Goal: Check status

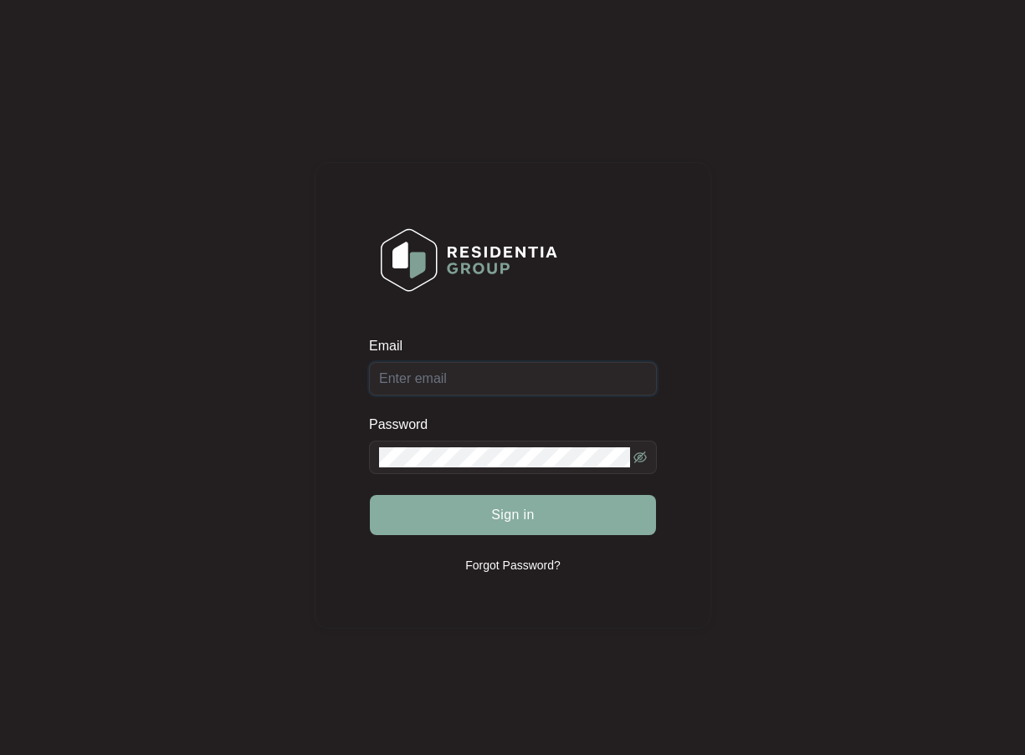
type input "[EMAIL_ADDRESS][DOMAIN_NAME]"
click at [535, 519] on button "Sign in" at bounding box center [513, 515] width 286 height 40
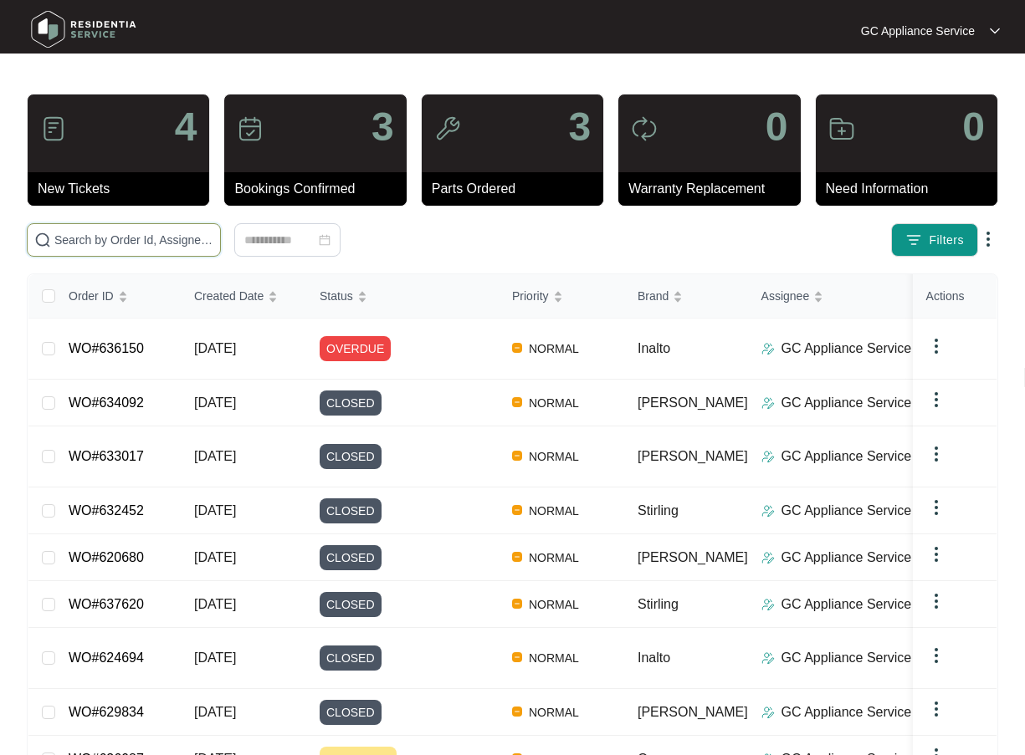
click at [78, 237] on input "text" at bounding box center [133, 240] width 159 height 18
paste input "636150"
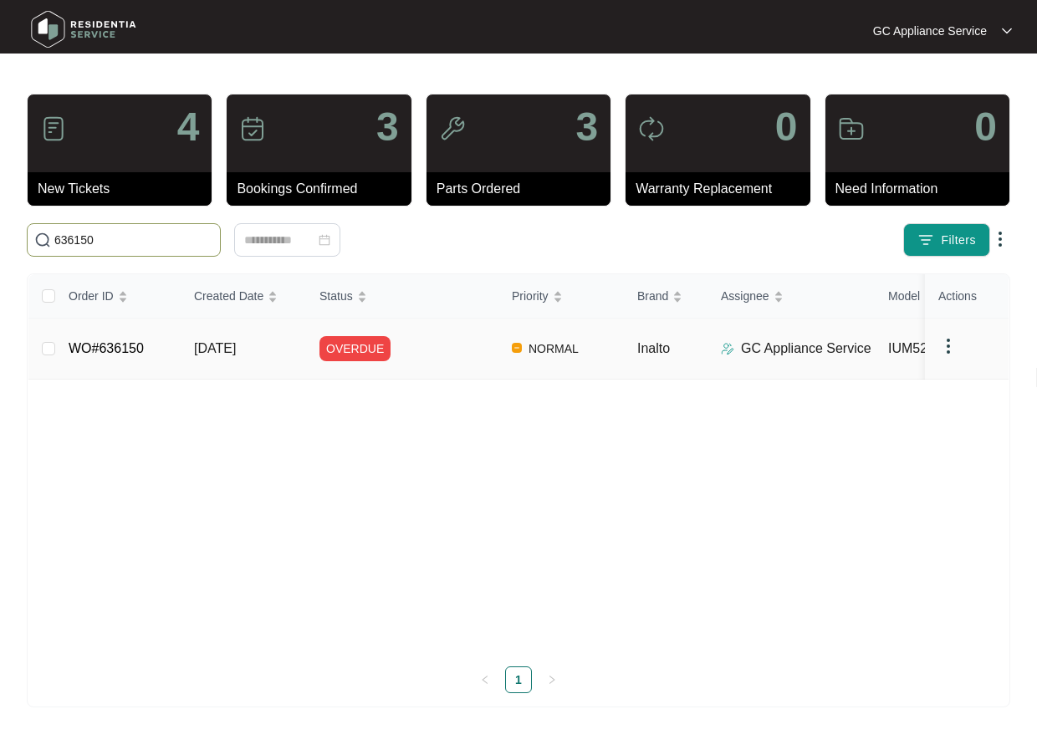
type input "636150"
click at [346, 351] on span "OVERDUE" at bounding box center [355, 348] width 71 height 25
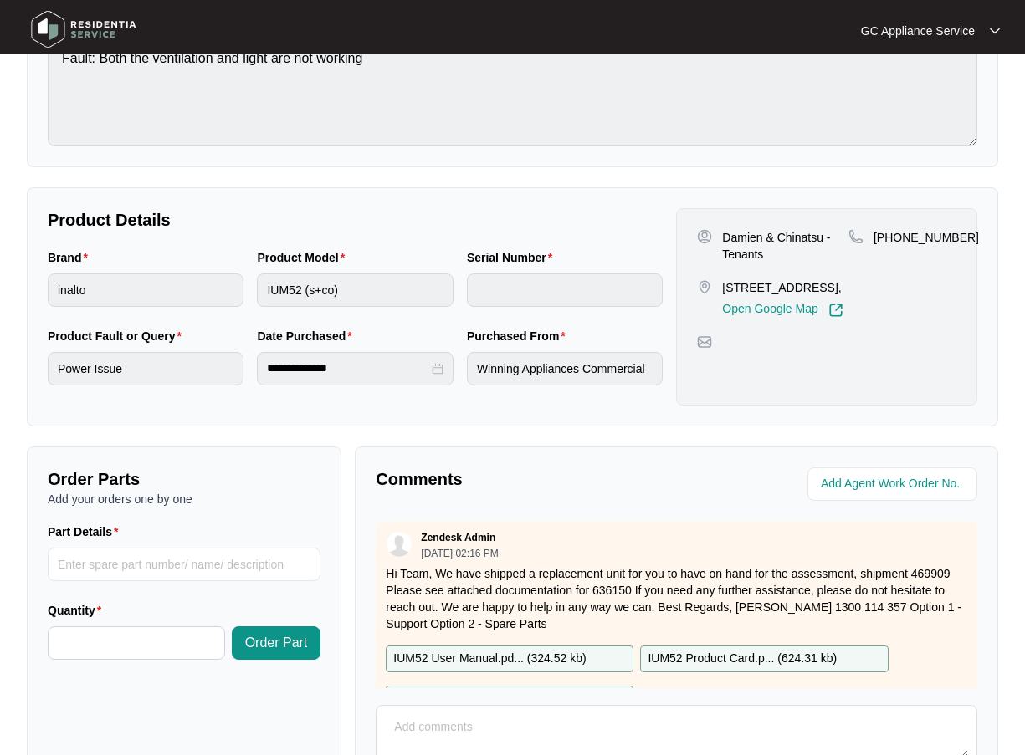
scroll to position [238, 0]
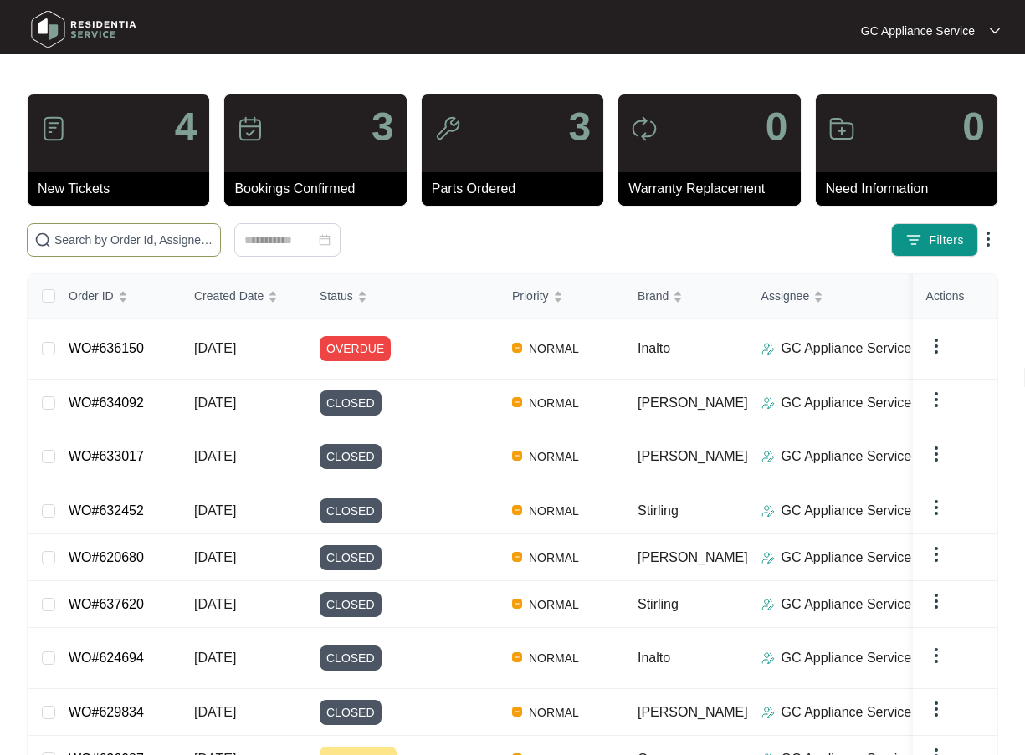
click at [79, 241] on input "text" at bounding box center [133, 240] width 159 height 18
paste input "636150"
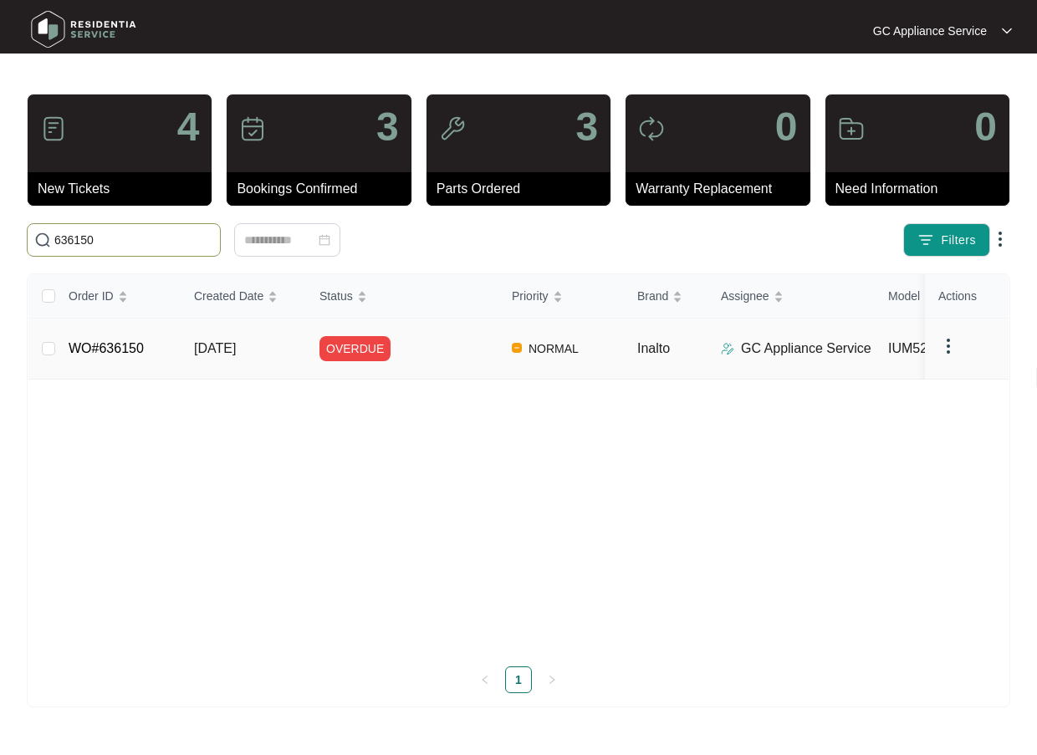
type input "636150"
click at [342, 348] on span "OVERDUE" at bounding box center [355, 348] width 71 height 25
